Goal: Task Accomplishment & Management: Complete application form

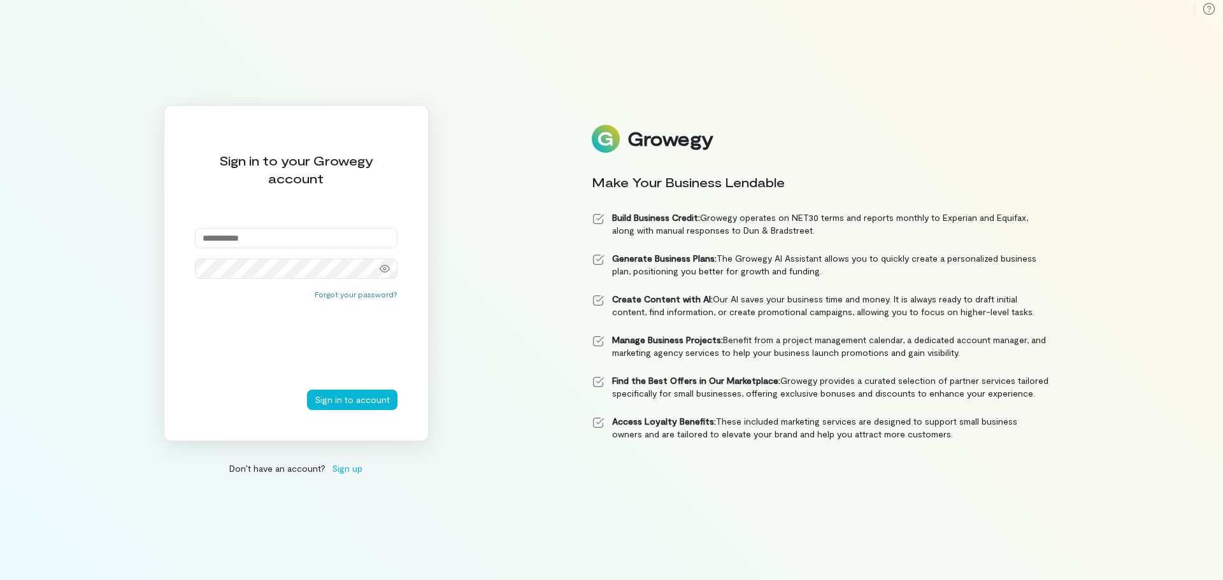
click at [627, 136] on div "Growegy" at bounding box center [820, 139] width 457 height 28
